Goal: Check status: Check status

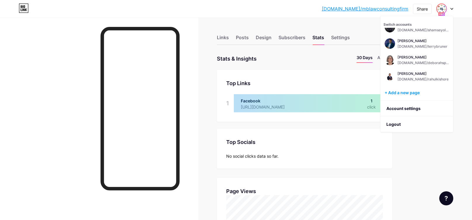
scroll to position [220, 472]
click at [416, 60] on div "[DOMAIN_NAME]/deborahspector" at bounding box center [422, 62] width 51 height 5
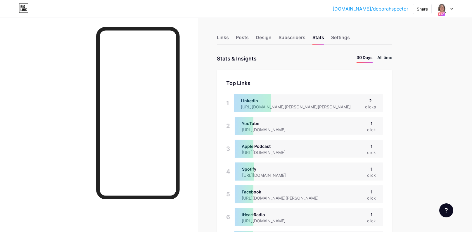
click at [385, 58] on li "All time" at bounding box center [384, 58] width 15 height 8
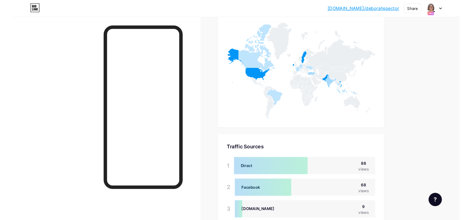
scroll to position [336, 0]
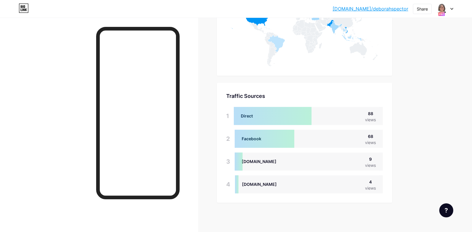
click at [450, 9] on icon at bounding box center [451, 9] width 3 height 2
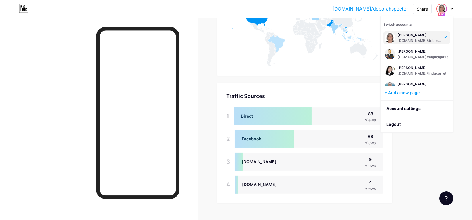
scroll to position [291818, 291566]
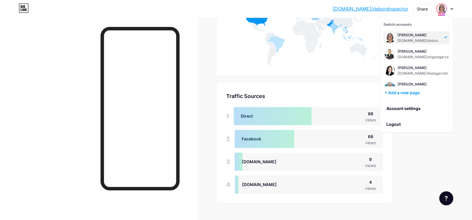
click at [447, 9] on div at bounding box center [444, 9] width 17 height 11
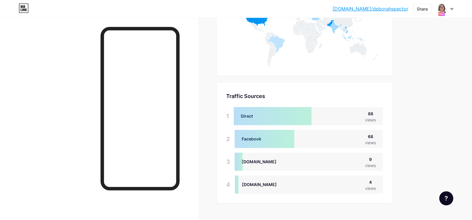
click at [447, 9] on div at bounding box center [444, 9] width 17 height 11
